Goal: Information Seeking & Learning: Learn about a topic

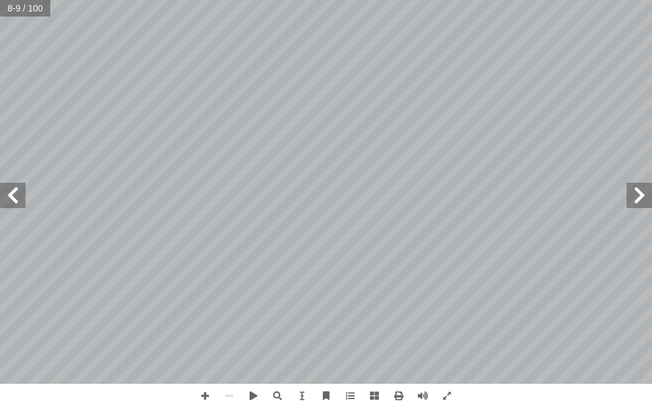
click at [637, 188] on span at bounding box center [639, 195] width 25 height 25
click at [0, 199] on span at bounding box center [12, 195] width 25 height 25
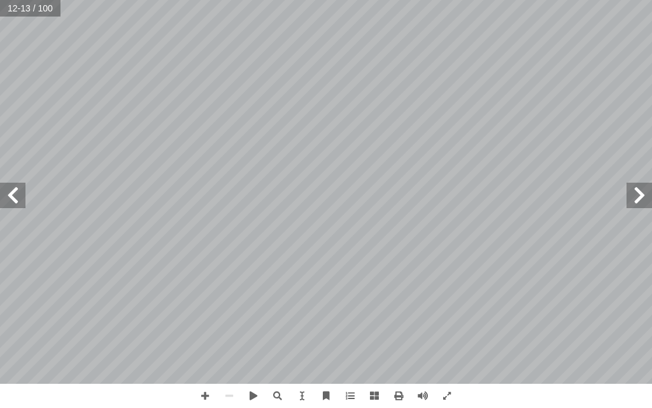
click at [646, 199] on span at bounding box center [639, 195] width 25 height 25
click at [18, 199] on span at bounding box center [12, 195] width 25 height 25
click at [639, 194] on span at bounding box center [639, 195] width 25 height 25
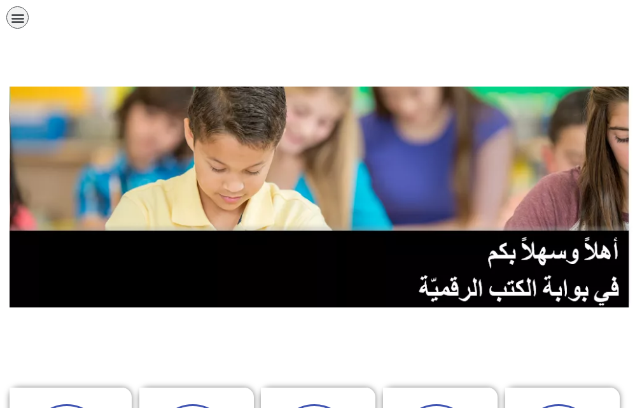
click at [446, 59] on div at bounding box center [321, 64] width 630 height 32
click at [330, 59] on div at bounding box center [321, 64] width 630 height 32
click at [18, 19] on icon "כפתור פתיחת תפריט" at bounding box center [18, 18] width 14 height 14
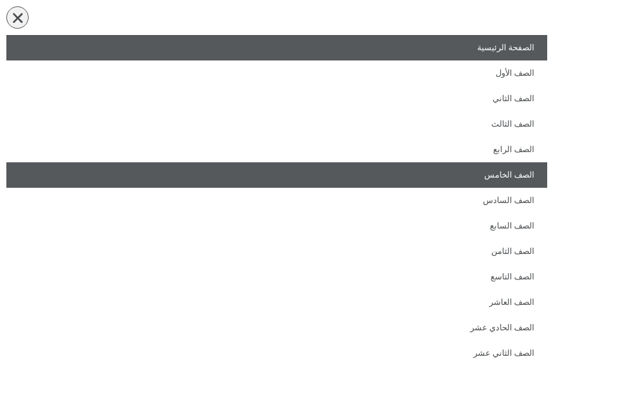
click at [325, 182] on link "الصف الخامس" at bounding box center [276, 174] width 541 height 25
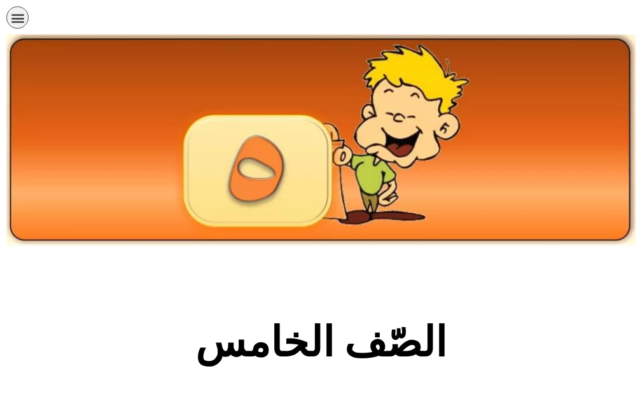
click at [400, 276] on section "الصّف الخامس" at bounding box center [321, 350] width 642 height 194
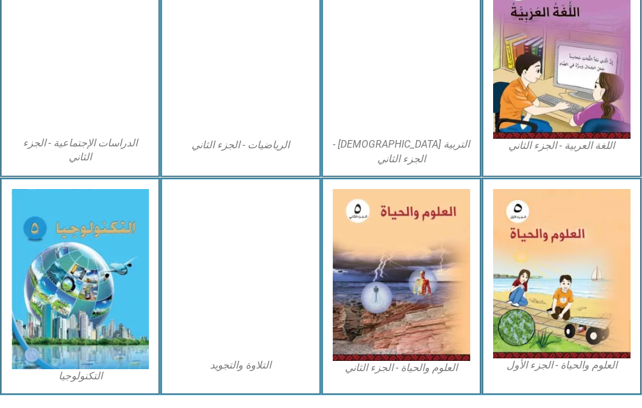
scroll to position [741, 0]
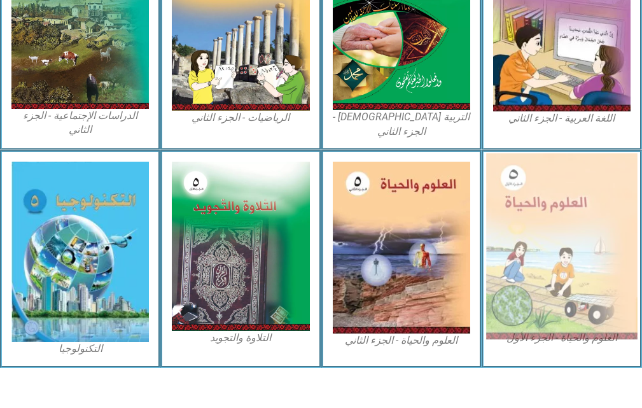
click at [552, 246] on img at bounding box center [562, 246] width 152 height 186
